Goal: Task Accomplishment & Management: Use online tool/utility

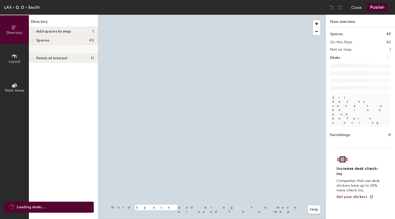
click at [16, 88] on span "Work Areas" at bounding box center [14, 90] width 19 height 4
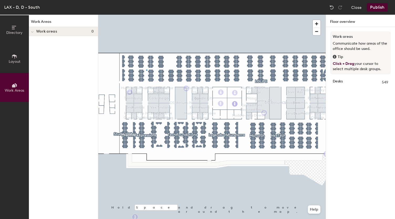
click at [146, 15] on div at bounding box center [211, 15] width 227 height 0
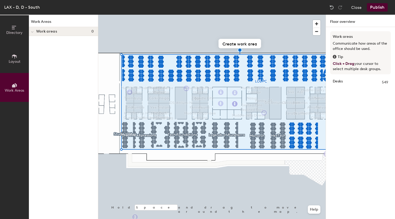
click at [14, 59] on icon at bounding box center [15, 57] width 6 height 6
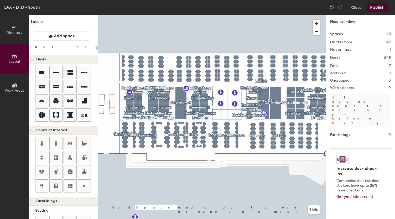
type input "20"
click at [13, 35] on button "Directory" at bounding box center [14, 29] width 29 height 29
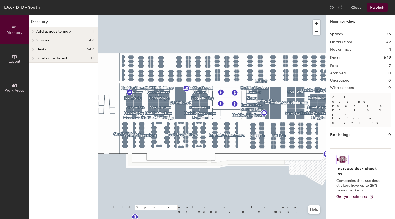
click at [34, 41] on span at bounding box center [32, 40] width 4 height 3
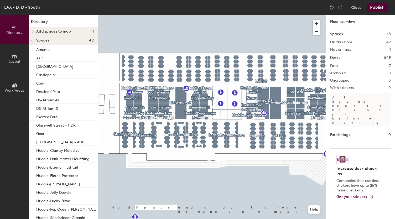
click at [34, 42] on div at bounding box center [32, 40] width 7 height 9
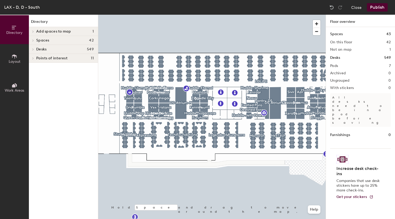
click at [16, 59] on icon at bounding box center [15, 57] width 6 height 6
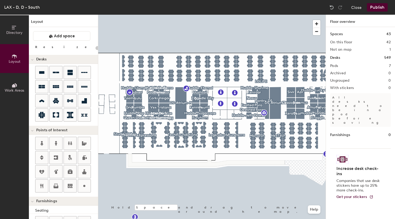
click at [16, 89] on span "Work Areas" at bounding box center [14, 90] width 19 height 4
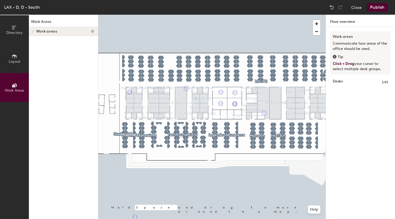
click at [341, 82] on strong "Desks" at bounding box center [338, 83] width 10 height 6
click at [33, 30] on icon at bounding box center [33, 31] width 2 height 3
click at [260, 112] on button "Create work area" at bounding box center [257, 111] width 43 height 9
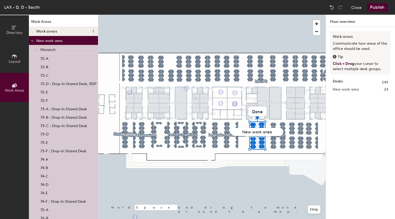
click at [37, 50] on icon at bounding box center [36, 49] width 2 height 1
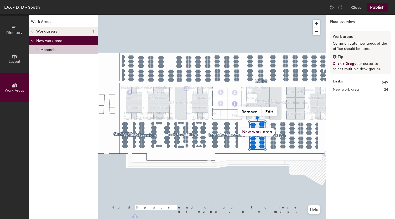
click at [261, 131] on div "New work area" at bounding box center [257, 132] width 36 height 8
click at [38, 51] on div at bounding box center [36, 49] width 7 height 9
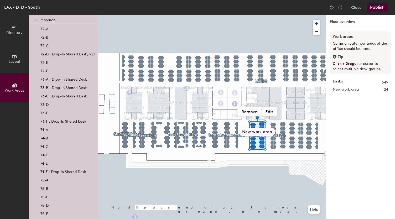
scroll to position [40, 0]
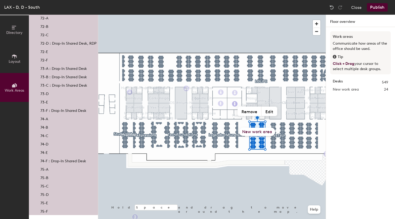
click at [258, 132] on div "New work area" at bounding box center [257, 132] width 36 height 8
click at [344, 89] on span "New work area" at bounding box center [346, 90] width 26 height 6
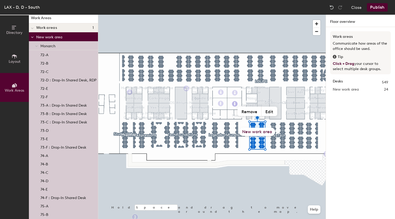
scroll to position [0, 0]
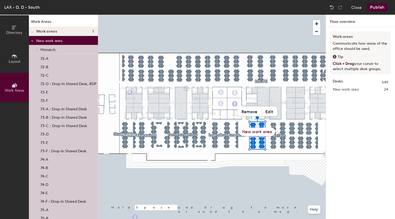
click at [51, 43] on p "New work area" at bounding box center [64, 40] width 57 height 7
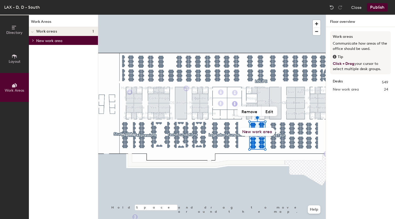
click at [34, 42] on div at bounding box center [32, 40] width 7 height 9
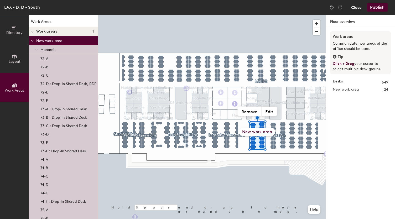
click at [354, 8] on button "Close" at bounding box center [356, 7] width 10 height 8
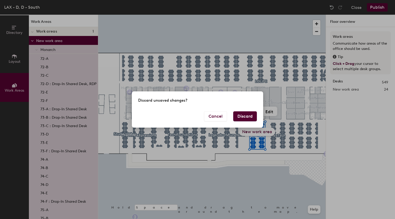
click at [250, 117] on button "Discard" at bounding box center [245, 116] width 24 height 10
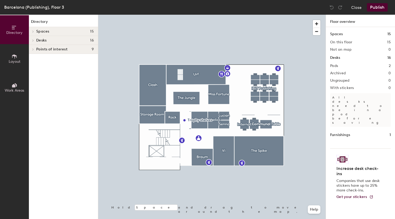
click at [33, 40] on icon at bounding box center [33, 40] width 2 height 3
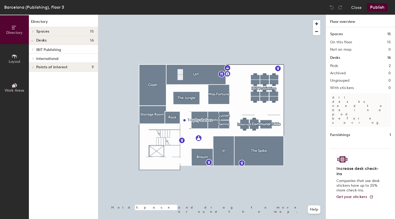
click at [34, 49] on icon at bounding box center [33, 49] width 1 height 2
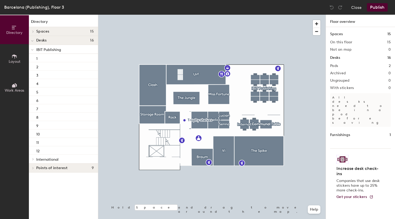
click at [39, 52] on p "IBIT Publishing" at bounding box center [64, 49] width 57 height 7
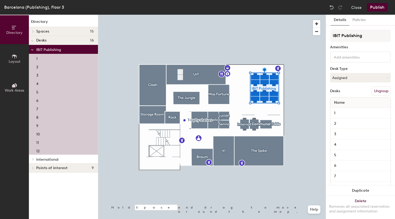
click at [13, 86] on icon at bounding box center [13, 85] width 3 height 3
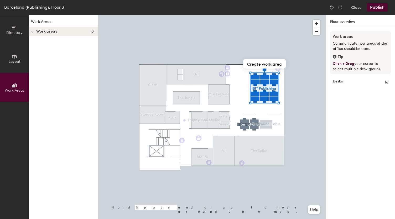
click at [34, 28] on div at bounding box center [32, 31] width 7 height 9
click at [38, 33] on div "Work areas 0" at bounding box center [63, 31] width 69 height 9
click at [264, 65] on button "Create work area" at bounding box center [264, 63] width 43 height 9
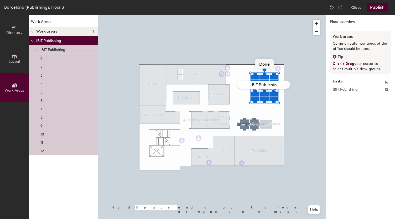
type input "IBIT Publishing"
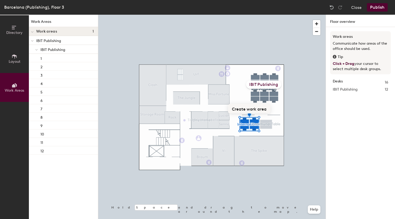
click at [242, 109] on button "Create work area" at bounding box center [249, 108] width 43 height 9
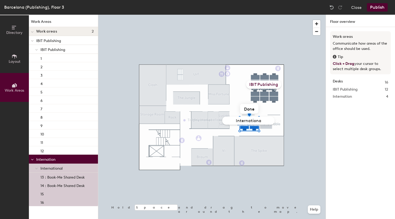
type input "International"
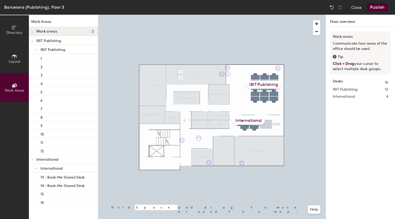
click at [54, 49] on span "IBIT Publishing" at bounding box center [52, 50] width 25 height 4
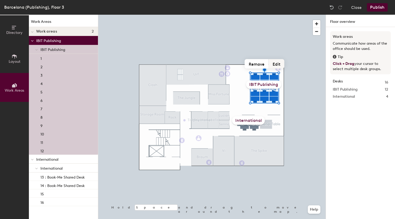
click at [276, 62] on button "Edit" at bounding box center [277, 63] width 16 height 9
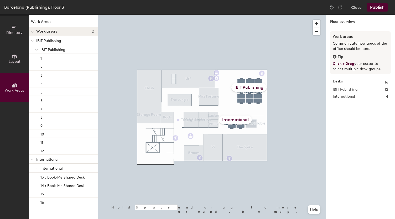
click at [14, 56] on icon at bounding box center [15, 57] width 6 height 6
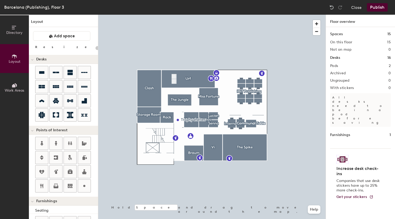
click at [15, 31] on span "Directory" at bounding box center [14, 32] width 16 height 4
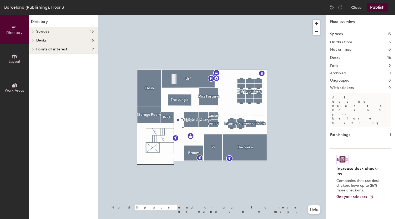
click at [34, 38] on div at bounding box center [32, 40] width 7 height 9
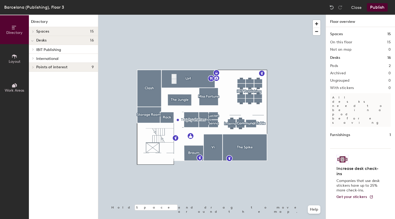
click at [34, 48] on icon at bounding box center [33, 49] width 2 height 3
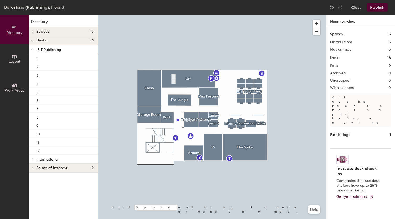
click at [47, 50] on span "IBIT Publishing" at bounding box center [48, 50] width 25 height 4
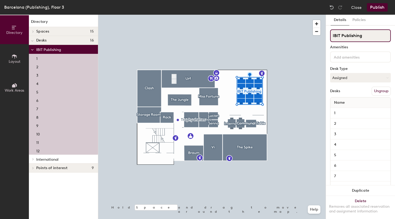
click at [361, 38] on input "IBIT Publishing" at bounding box center [360, 35] width 61 height 13
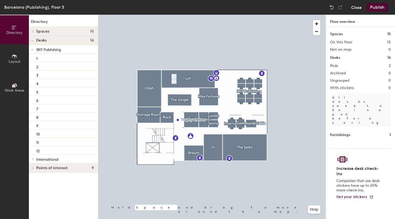
click at [353, 8] on button "Close" at bounding box center [356, 7] width 10 height 8
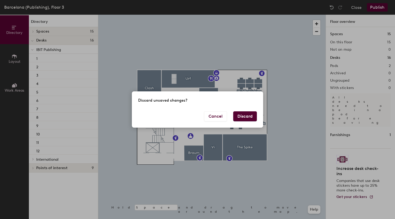
click at [251, 114] on button "Discard" at bounding box center [245, 116] width 24 height 10
